Goal: Browse casually

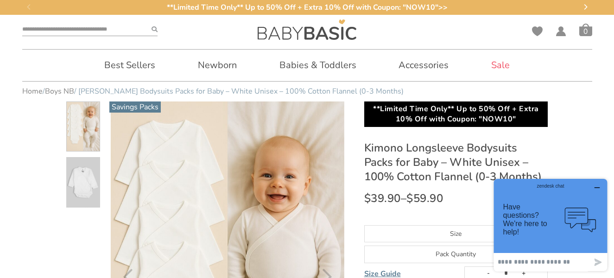
click at [84, 171] on span at bounding box center [83, 182] width 34 height 51
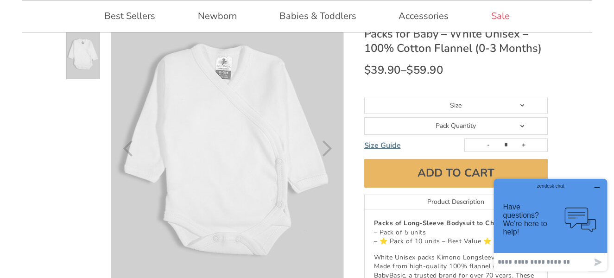
scroll to position [93, 0]
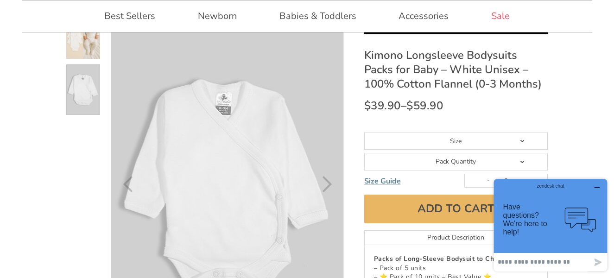
click at [77, 37] on span at bounding box center [83, 34] width 34 height 51
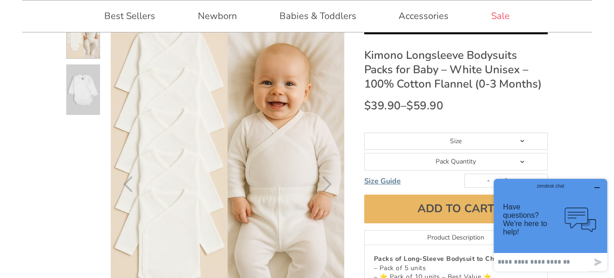
click at [83, 65] on span at bounding box center [83, 89] width 34 height 51
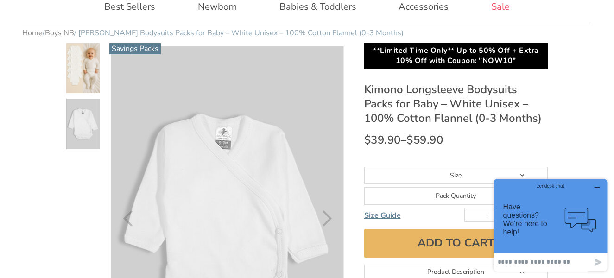
scroll to position [46, 0]
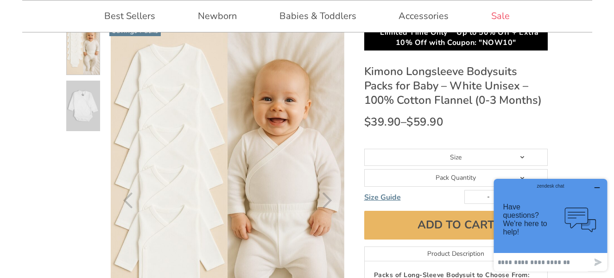
scroll to position [93, 0]
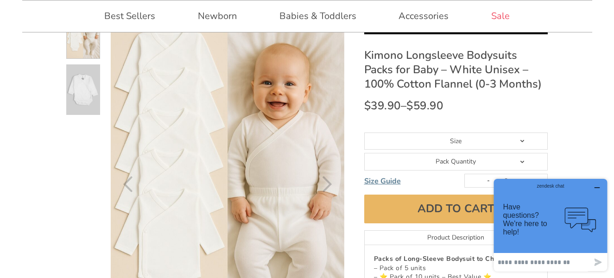
click at [89, 73] on span at bounding box center [83, 89] width 34 height 51
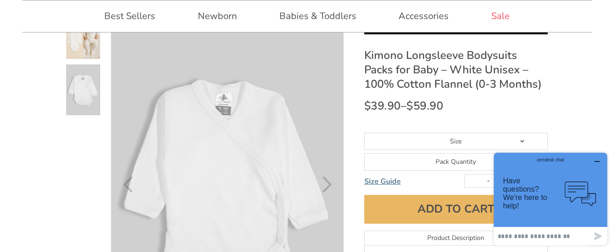
click at [79, 36] on span at bounding box center [83, 34] width 34 height 51
